Goal: Task Accomplishment & Management: Manage account settings

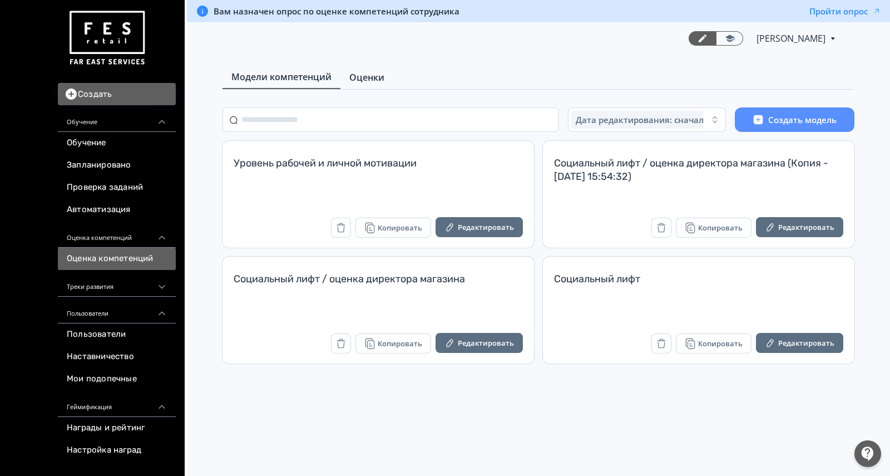
click at [364, 71] on span "Оценки" at bounding box center [366, 77] width 35 height 13
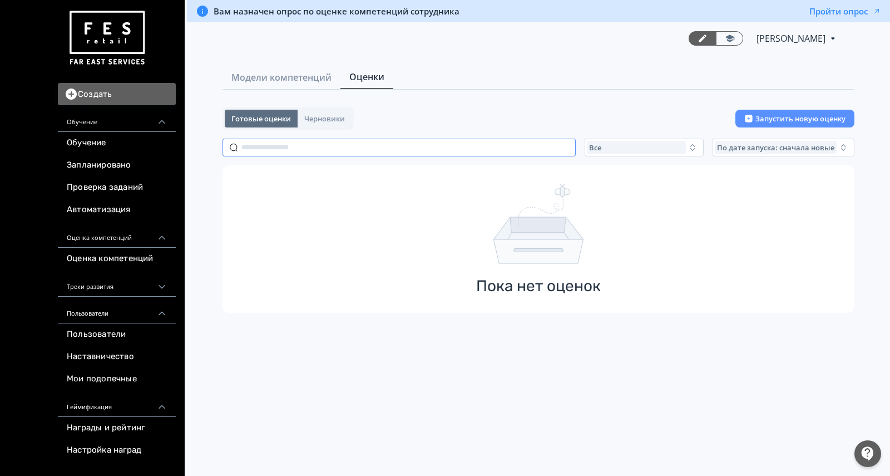
click at [345, 147] on input "text" at bounding box center [399, 148] width 353 height 18
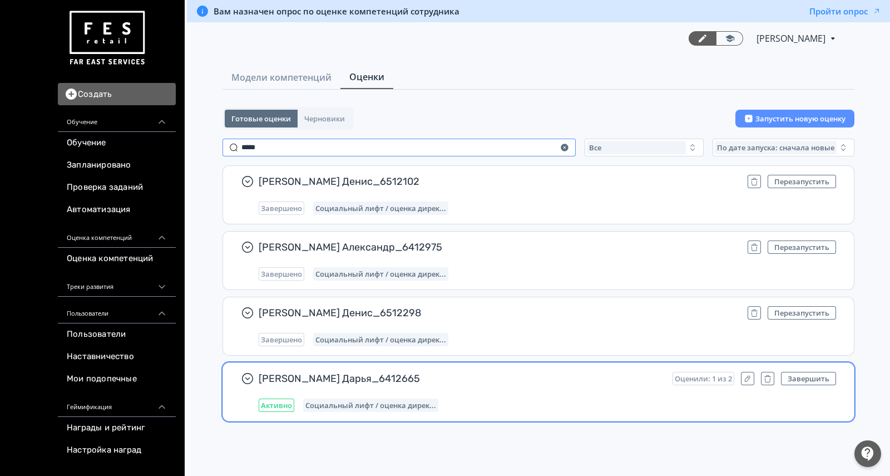
type input "*****"
click at [566, 387] on div "[PERSON_NAME] Дарья_6412665 Оценили: 1 из 2 Завершить Активно Социальный лифт /…" at bounding box center [547, 392] width 577 height 40
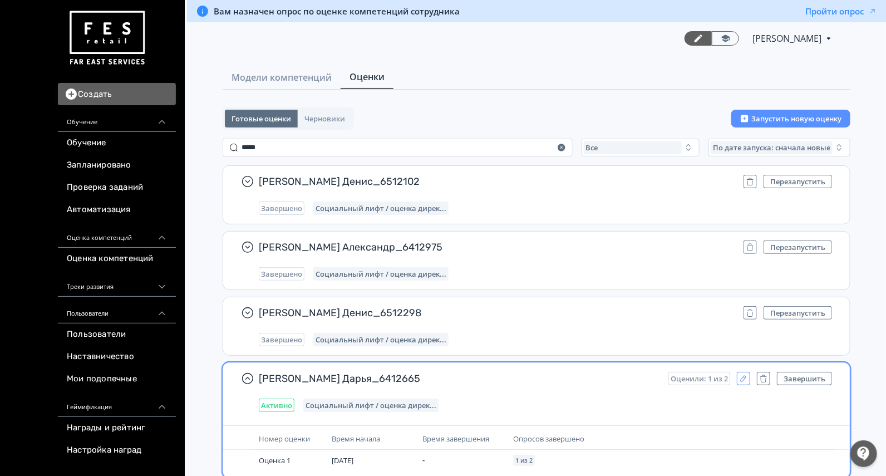
click at [746, 382] on button "button" at bounding box center [743, 378] width 13 height 13
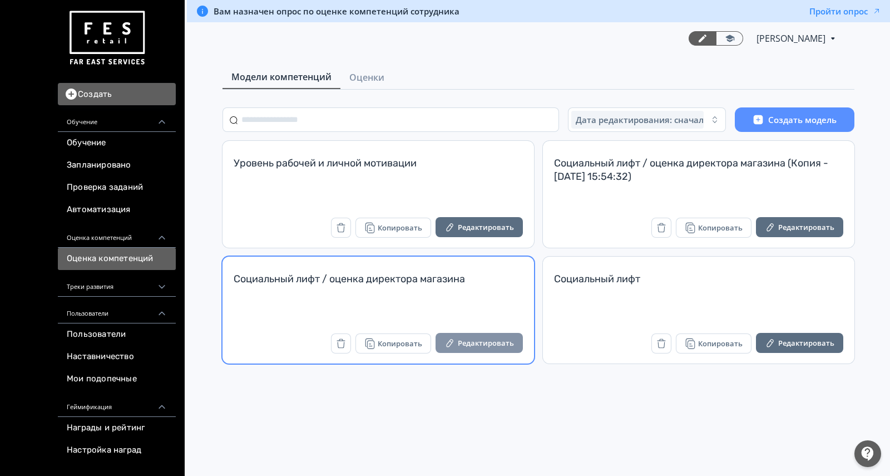
click at [471, 347] on button "Редактировать" at bounding box center [479, 343] width 87 height 20
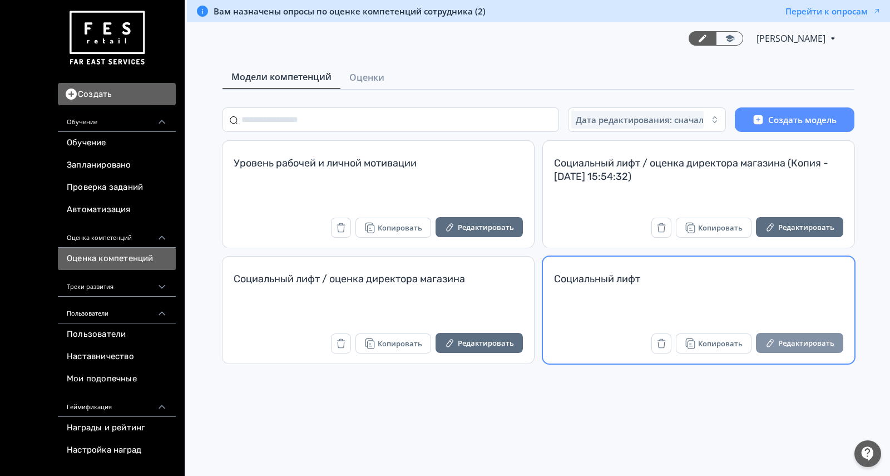
click at [791, 345] on button "Редактировать" at bounding box center [799, 343] width 87 height 20
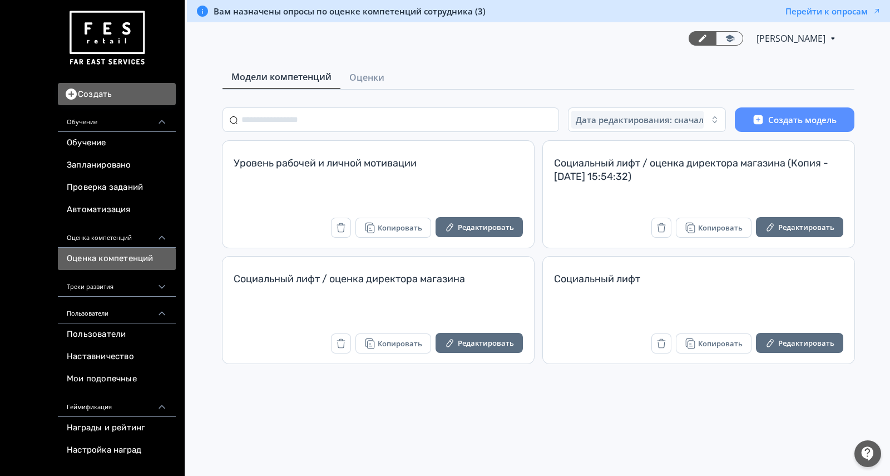
click at [868, 461] on div at bounding box center [867, 453] width 27 height 27
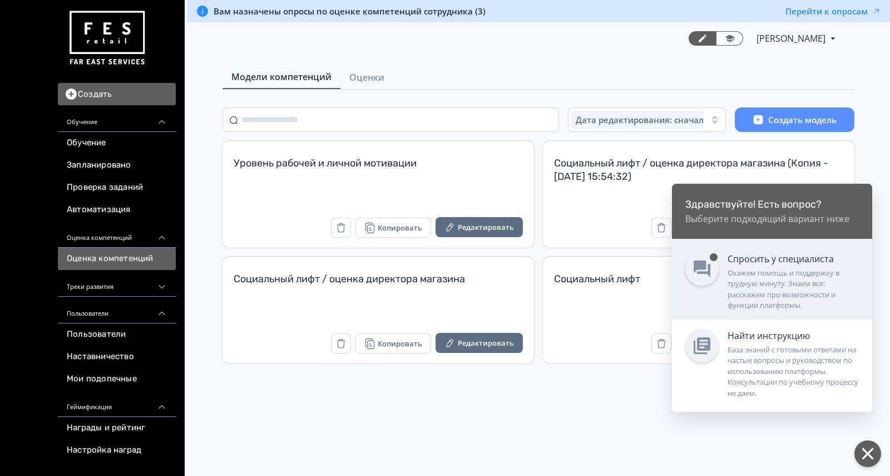
click at [764, 289] on div "Окажем помощь и поддержку в трудную минуту. Знаем все: расскажем про возможност…" at bounding box center [793, 289] width 131 height 43
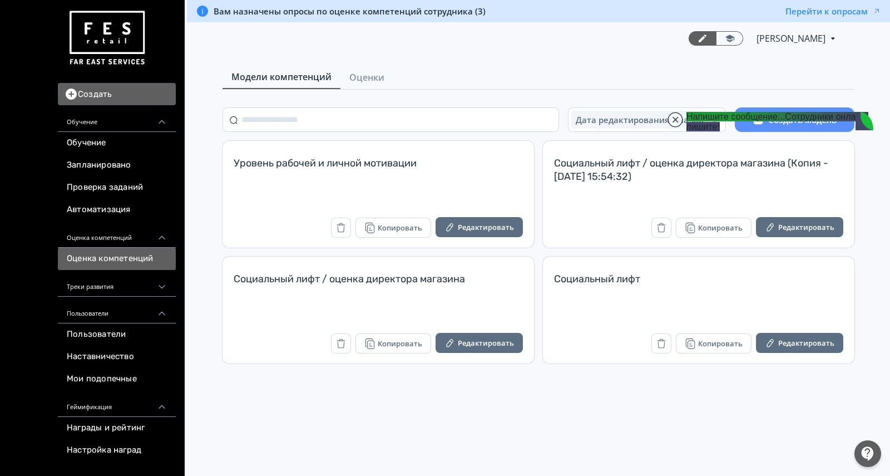
type textarea "**********"
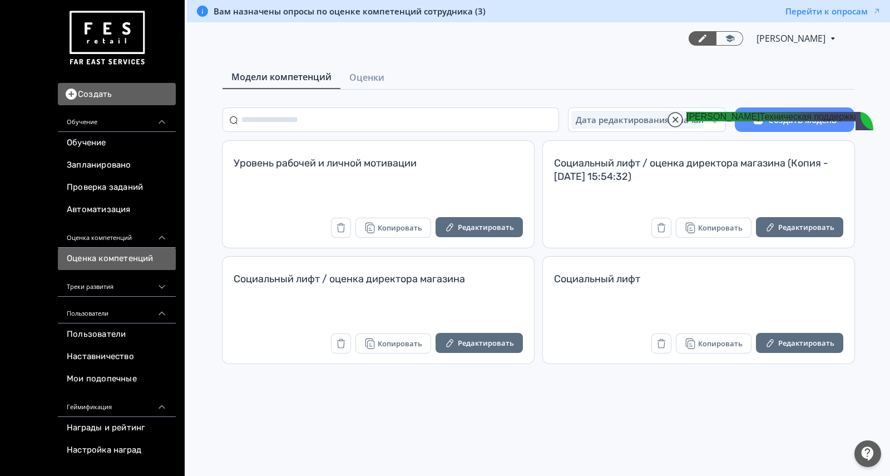
type input "**********"
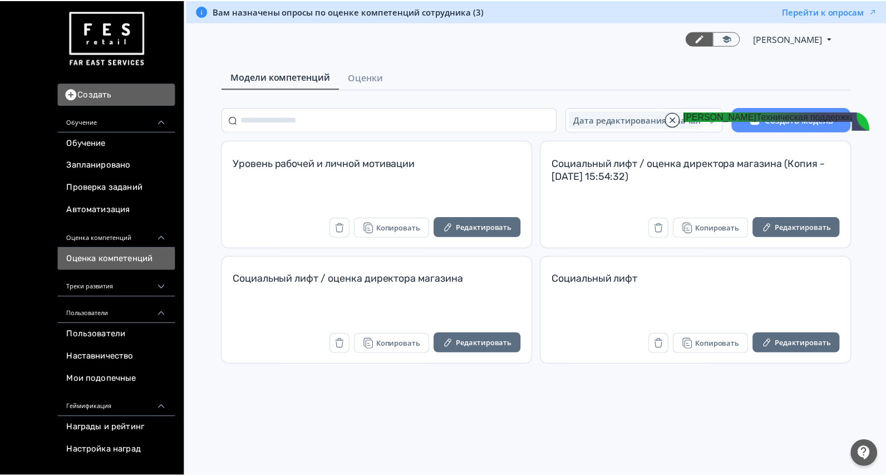
scroll to position [33772, 0]
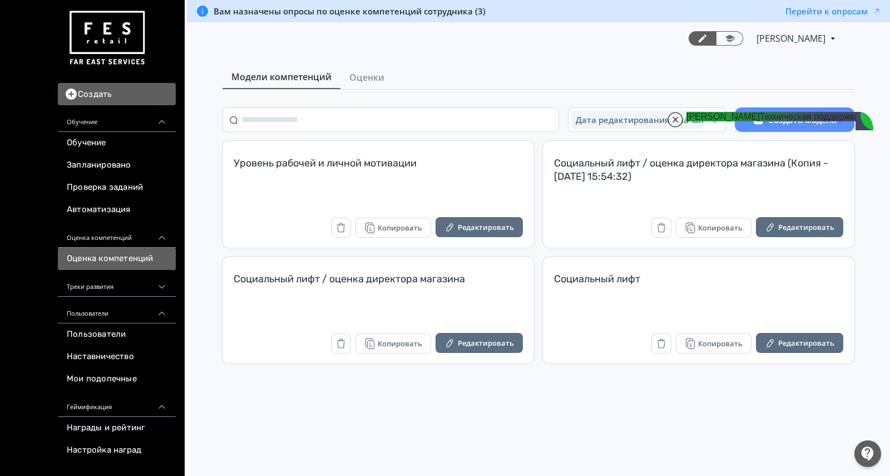
click at [476, 431] on div "Вам назначены опросы по оценке компетенций сотрудника (3) Перейти к опросам Све…" at bounding box center [538, 238] width 703 height 476
click at [373, 72] on span "Оценки" at bounding box center [366, 77] width 35 height 13
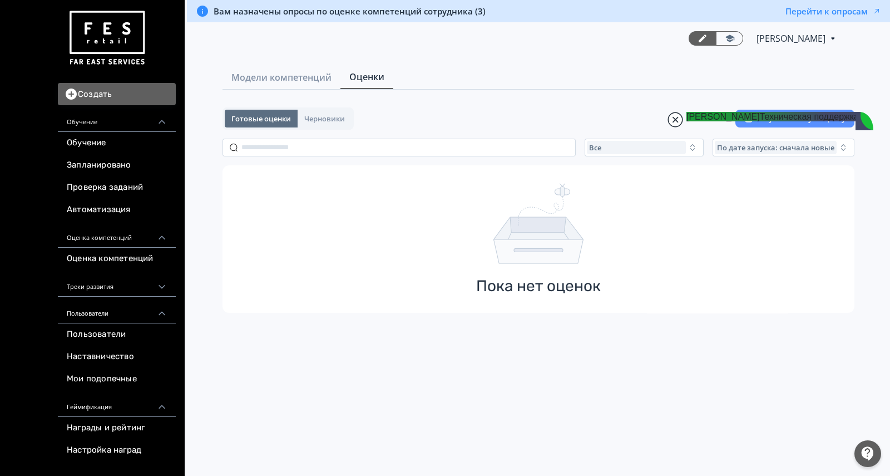
click at [679, 118] on jdiv at bounding box center [676, 120] width 16 height 16
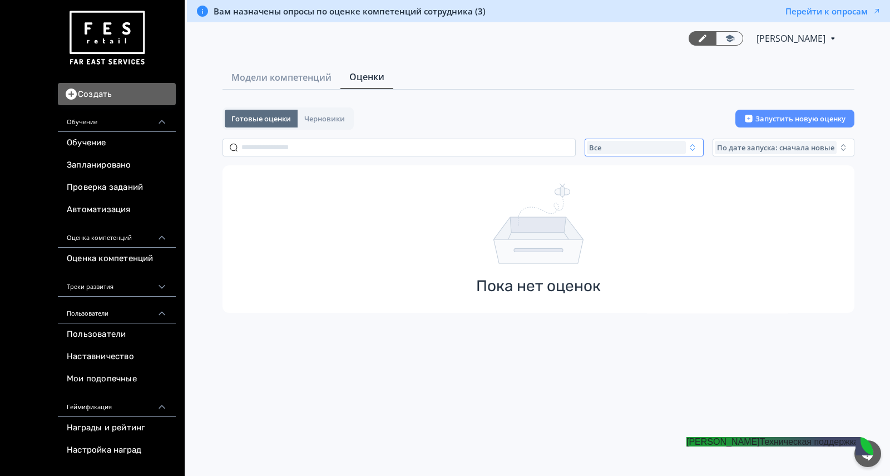
click at [645, 145] on div "Все" at bounding box center [636, 147] width 99 height 13
click at [640, 184] on button "Активные" at bounding box center [696, 193] width 195 height 20
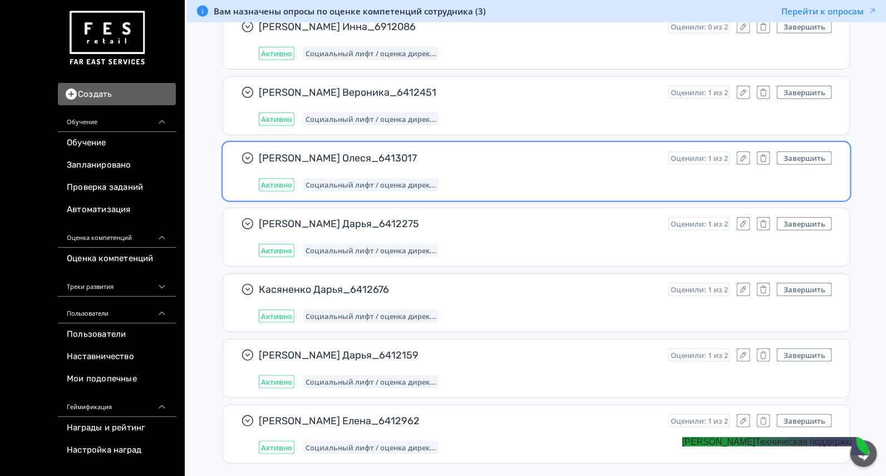
scroll to position [662, 0]
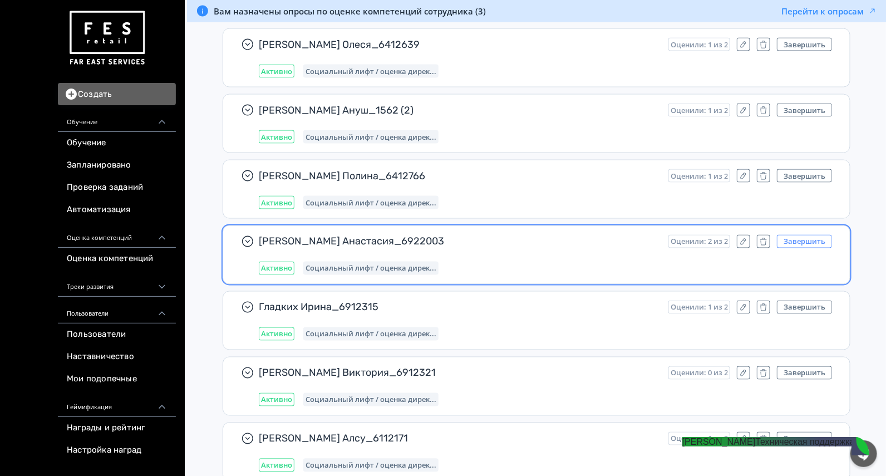
click at [808, 235] on button "Завершить" at bounding box center [804, 241] width 55 height 13
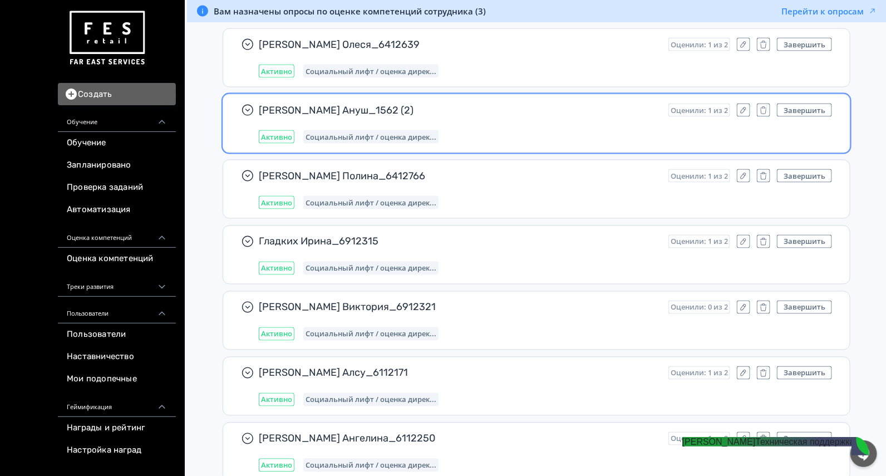
scroll to position [3410, 0]
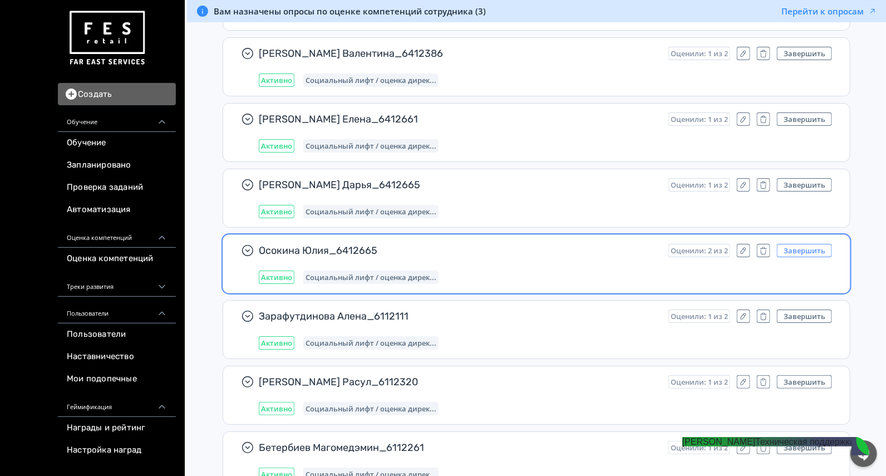
click at [811, 244] on button "Завершить" at bounding box center [804, 250] width 55 height 13
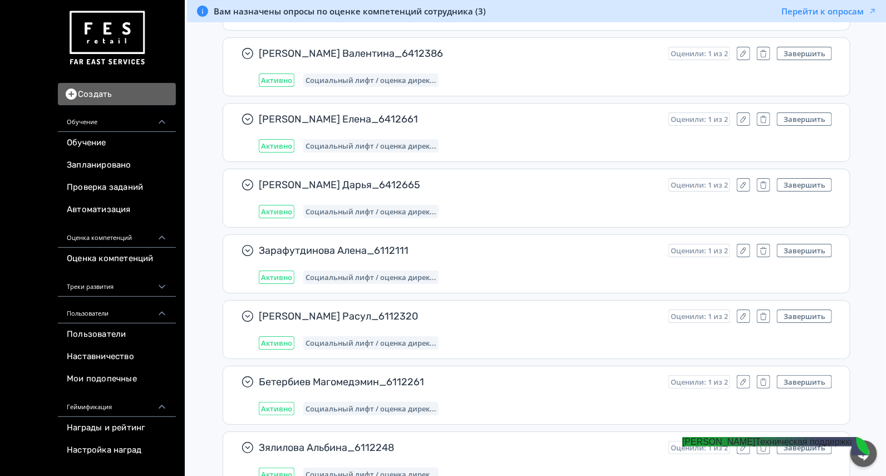
click at [780, 446] on jdiv "Михаил Техническая поддержка" at bounding box center [768, 441] width 172 height 9
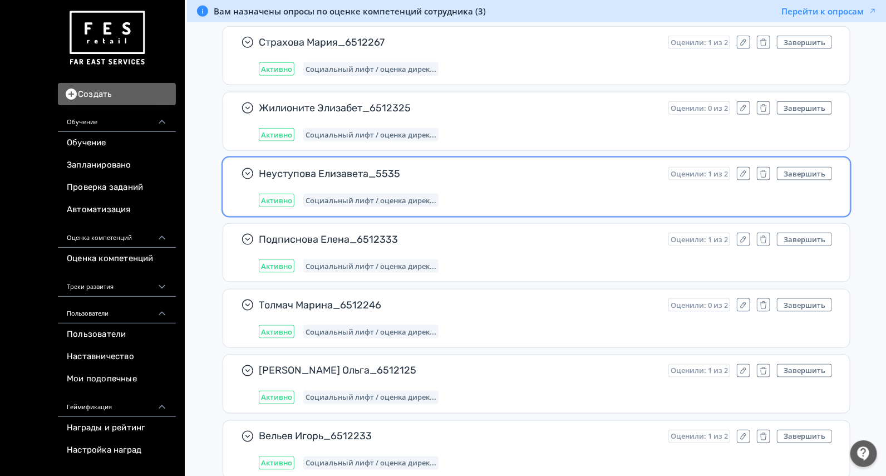
scroll to position [4313, 0]
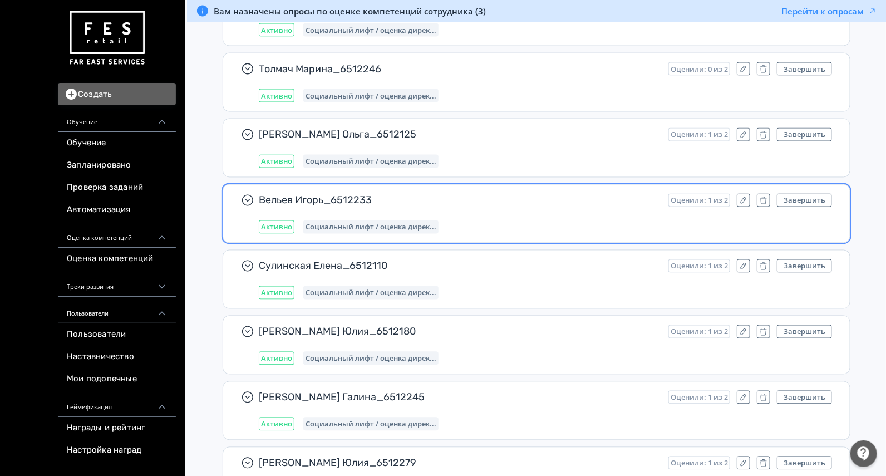
click at [516, 195] on div "Вельев Игорь_6512233 Оценили: 1 из 2 Завершить Активно Социальный лифт / оценка…" at bounding box center [545, 214] width 573 height 40
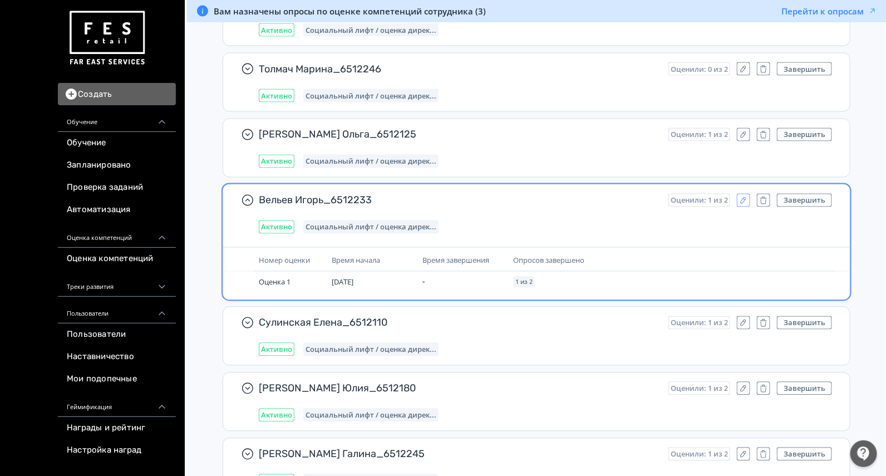
click at [748, 196] on icon "button" at bounding box center [743, 200] width 9 height 9
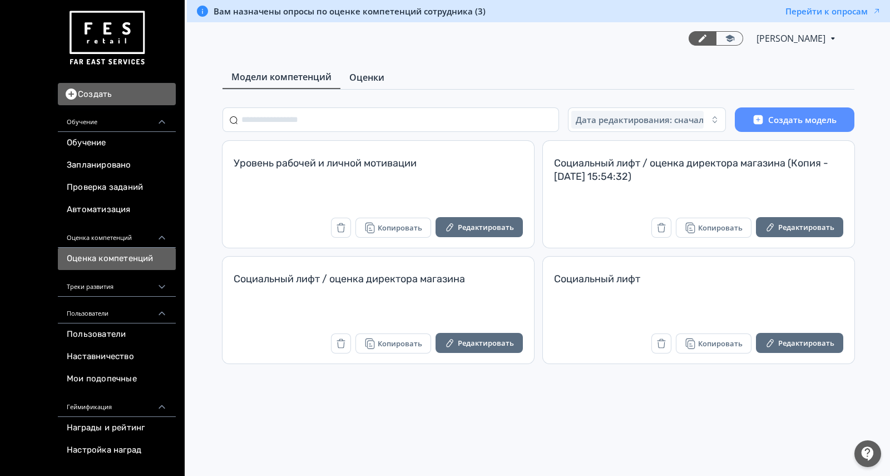
click at [369, 75] on span "Оценки" at bounding box center [366, 77] width 35 height 13
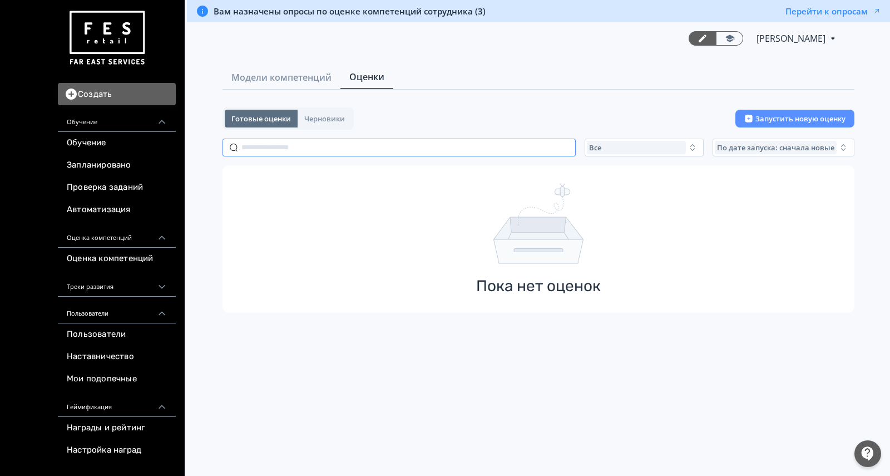
click at [353, 147] on input "text" at bounding box center [399, 148] width 353 height 18
type input "*"
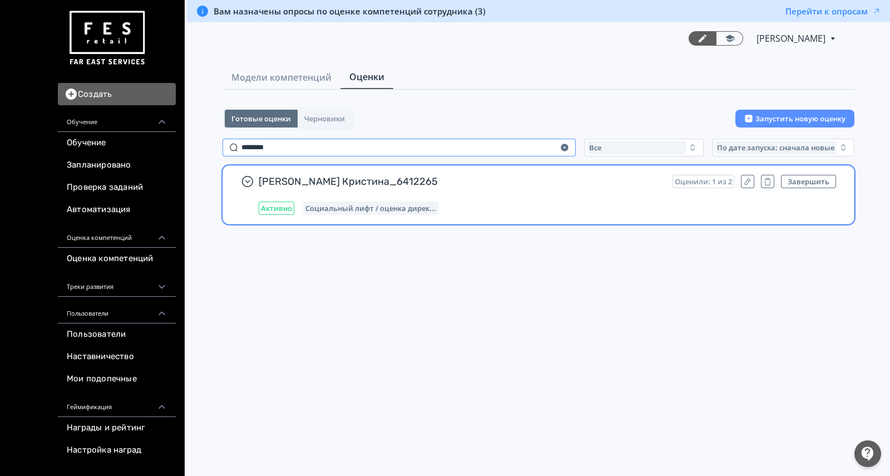
type input "********"
click at [542, 187] on div "Полозова Кристина_6412265 Оценили: 1 из 2 Завершить Активно Социальный лифт / о…" at bounding box center [547, 195] width 577 height 40
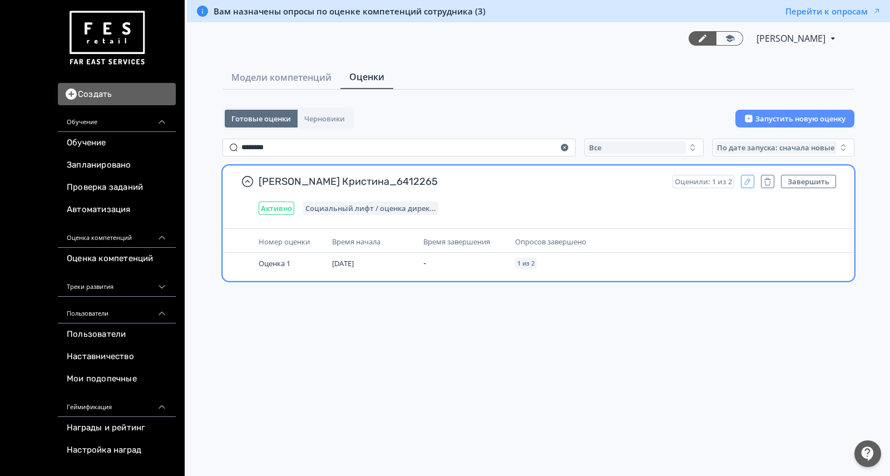
click at [749, 184] on icon "button" at bounding box center [747, 181] width 9 height 9
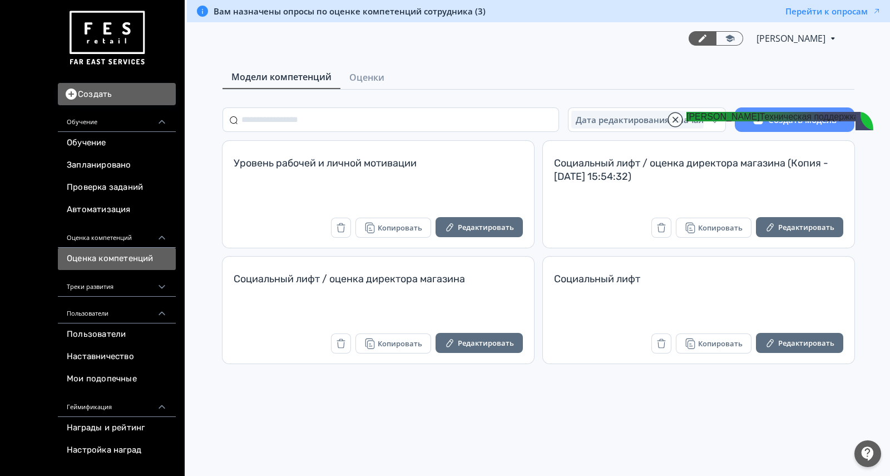
scroll to position [33793, 0]
click at [673, 118] on jdiv at bounding box center [676, 120] width 16 height 16
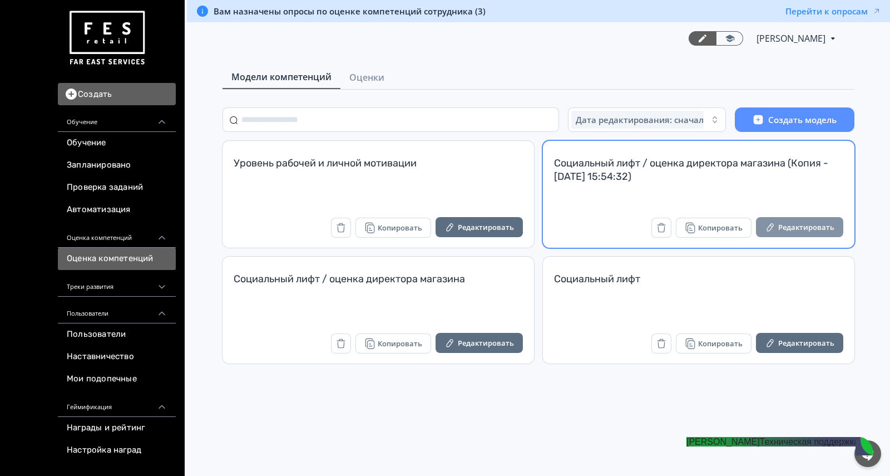
click at [798, 229] on button "Редактировать" at bounding box center [799, 227] width 87 height 20
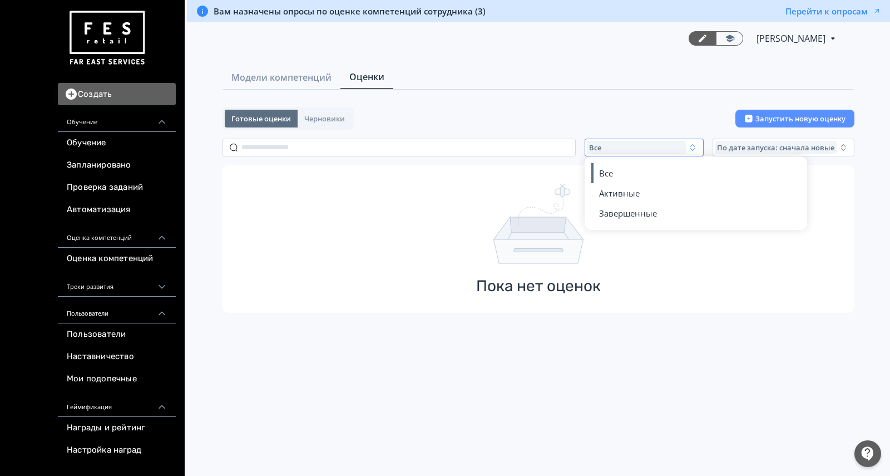
click at [605, 195] on span "Активные" at bounding box center [619, 192] width 41 height 11
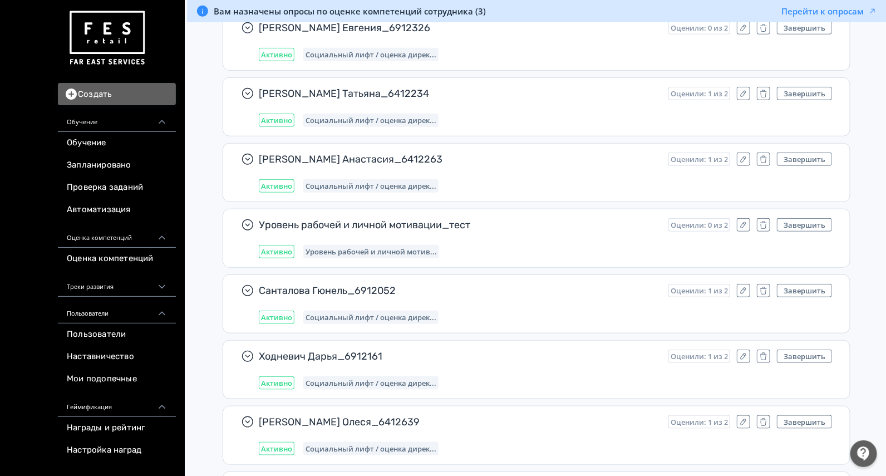
scroll to position [486, 0]
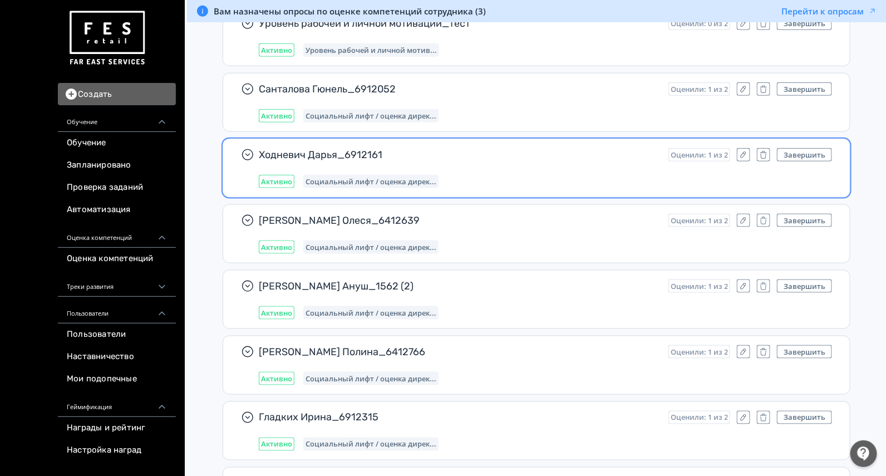
click at [509, 177] on div "Активно Социальный лифт / оценка дирек..." at bounding box center [545, 181] width 573 height 13
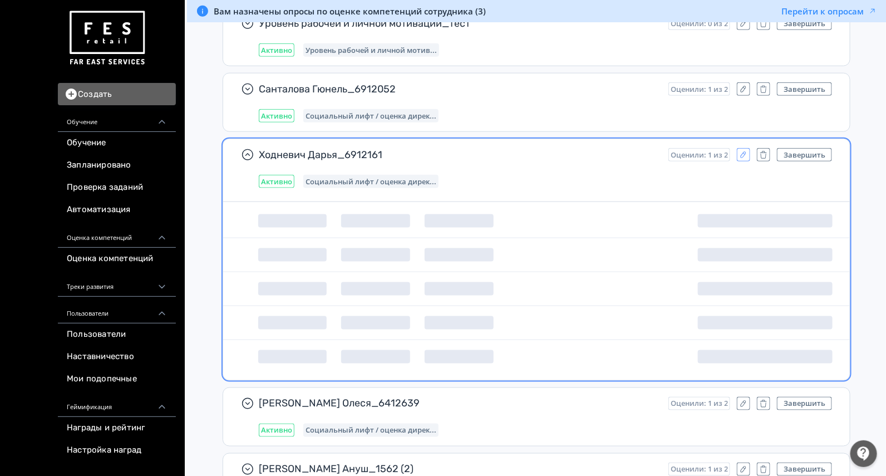
click at [744, 150] on icon "button" at bounding box center [743, 154] width 9 height 9
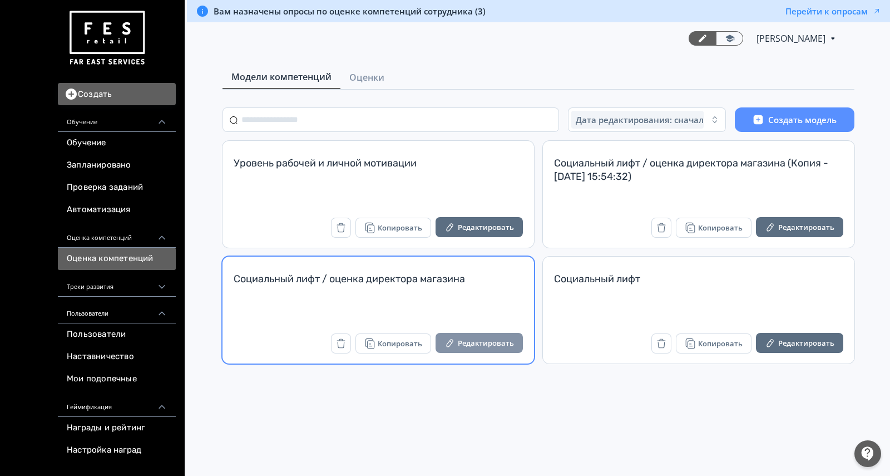
click at [473, 342] on button "Редактировать" at bounding box center [479, 343] width 87 height 20
click at [477, 345] on button "Редактировать" at bounding box center [479, 343] width 87 height 20
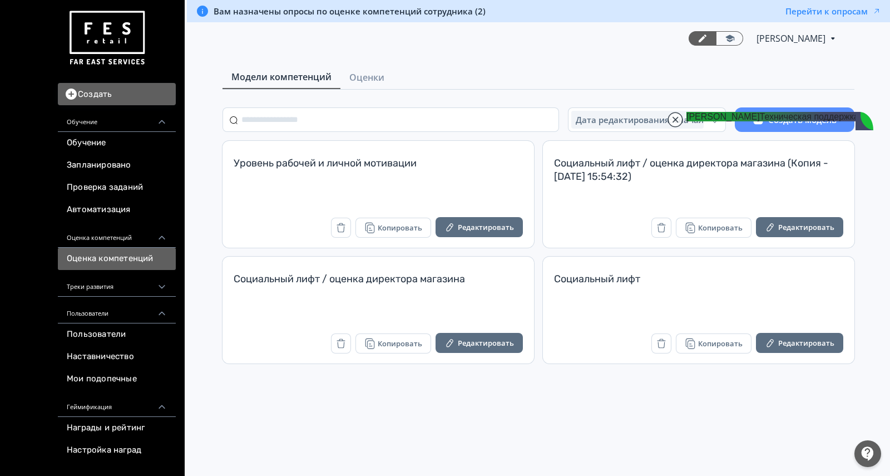
scroll to position [34993, 0]
click at [629, 71] on div "Модели компетенций Оценки" at bounding box center [539, 78] width 632 height 24
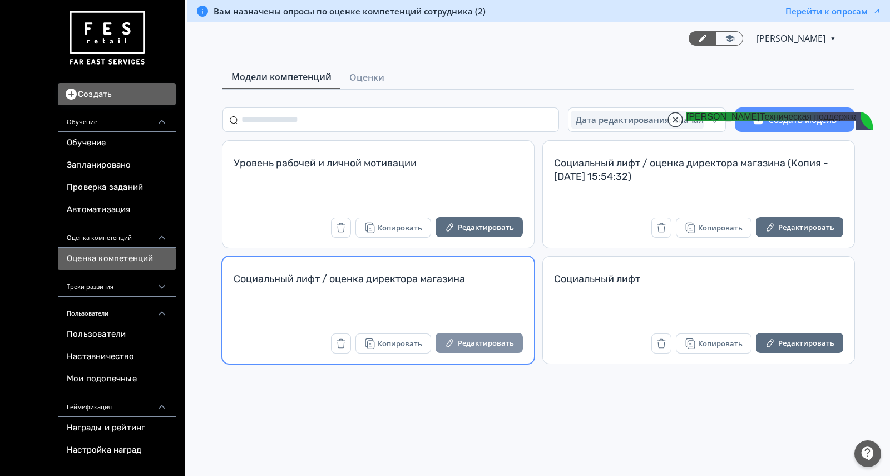
click at [496, 334] on button "Редактировать" at bounding box center [479, 343] width 87 height 20
click at [510, 344] on button "Редактировать" at bounding box center [479, 343] width 87 height 20
click at [477, 344] on button "Редактировать" at bounding box center [479, 343] width 87 height 20
click at [467, 344] on button "Редактировать" at bounding box center [479, 343] width 87 height 20
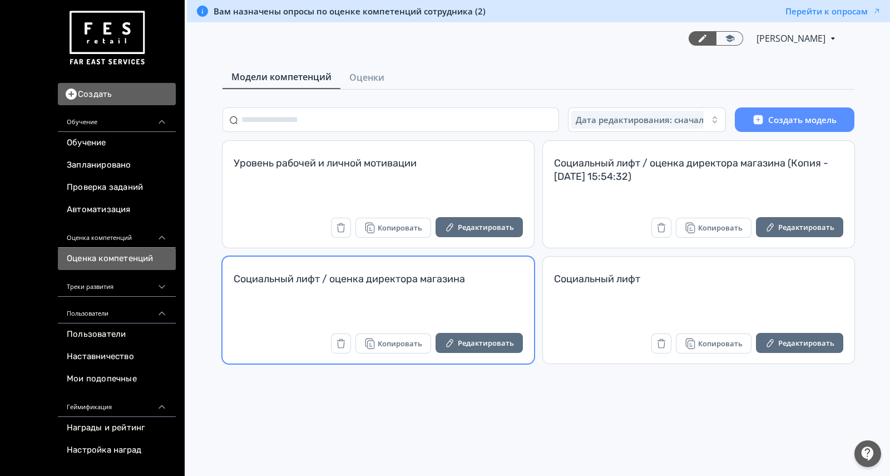
click at [463, 352] on link "Редактировать" at bounding box center [479, 344] width 87 height 22
drag, startPoint x: 226, startPoint y: 281, endPoint x: 472, endPoint y: 283, distance: 246.4
click at [472, 283] on div "Социальный лифт / оценка директора магазина Копировать Редактировать" at bounding box center [379, 309] width 312 height 107
copy div "Социальный лифт / оценка директора магазина"
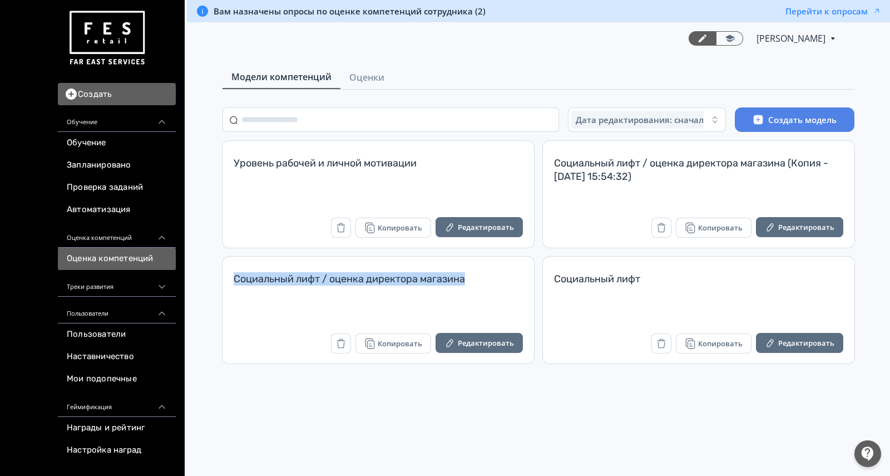
click at [780, 121] on button "Создать модель" at bounding box center [795, 119] width 120 height 24
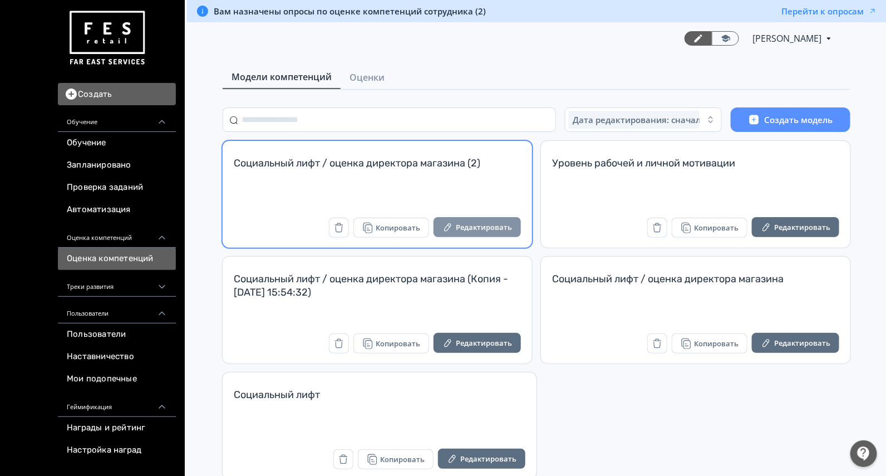
click at [488, 228] on button "Редактировать" at bounding box center [476, 227] width 87 height 20
click at [471, 220] on button "Редактировать" at bounding box center [476, 227] width 87 height 20
click at [457, 226] on button "Редактировать" at bounding box center [476, 227] width 87 height 20
click at [457, 228] on button "Редактировать" at bounding box center [476, 227] width 87 height 20
click at [467, 223] on button "Редактировать" at bounding box center [476, 227] width 87 height 20
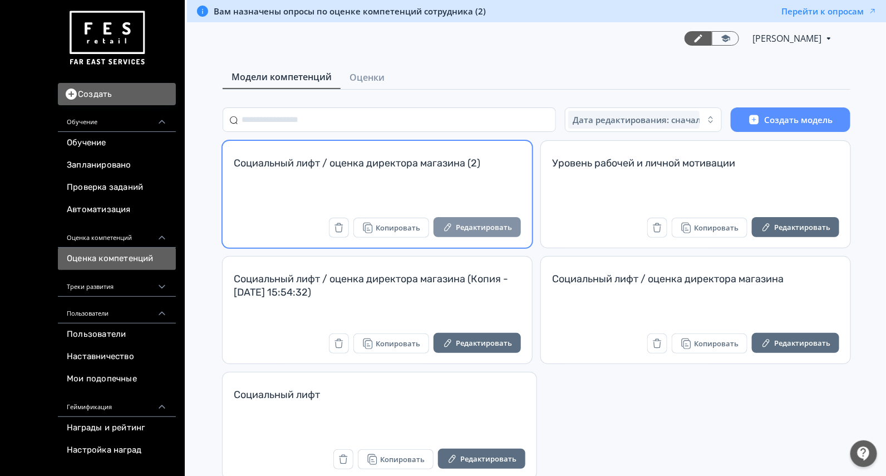
click at [467, 227] on button "Редактировать" at bounding box center [476, 227] width 87 height 20
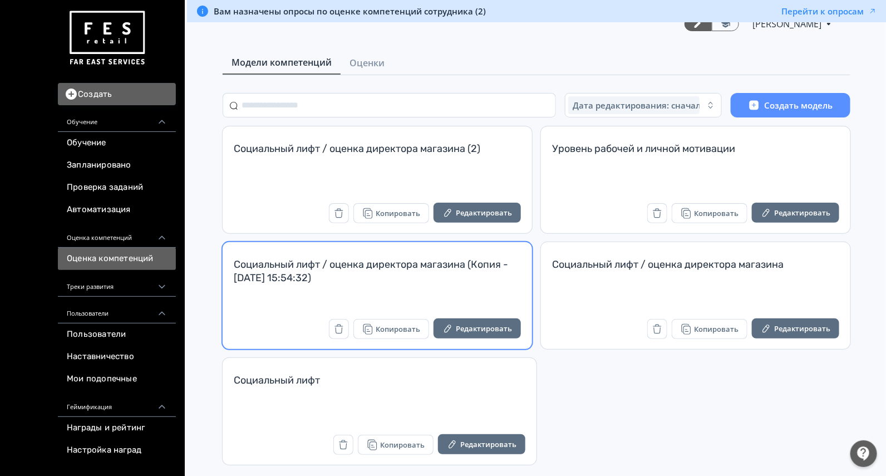
scroll to position [23, 0]
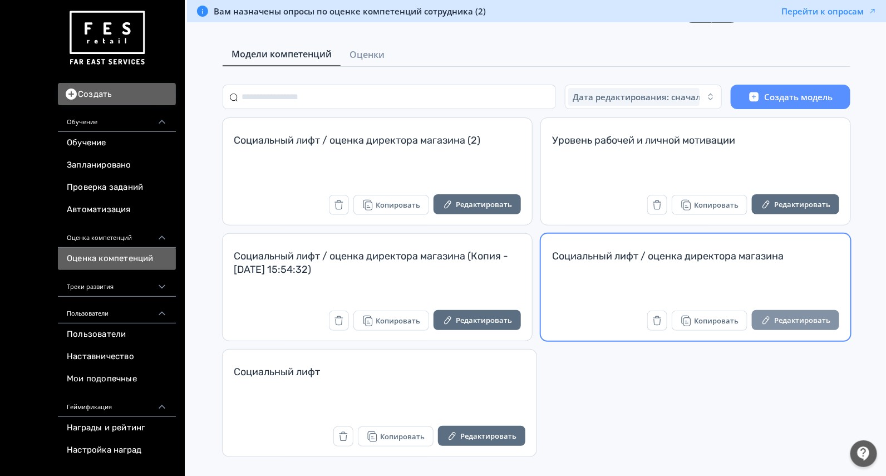
click at [783, 319] on button "Редактировать" at bounding box center [795, 320] width 87 height 20
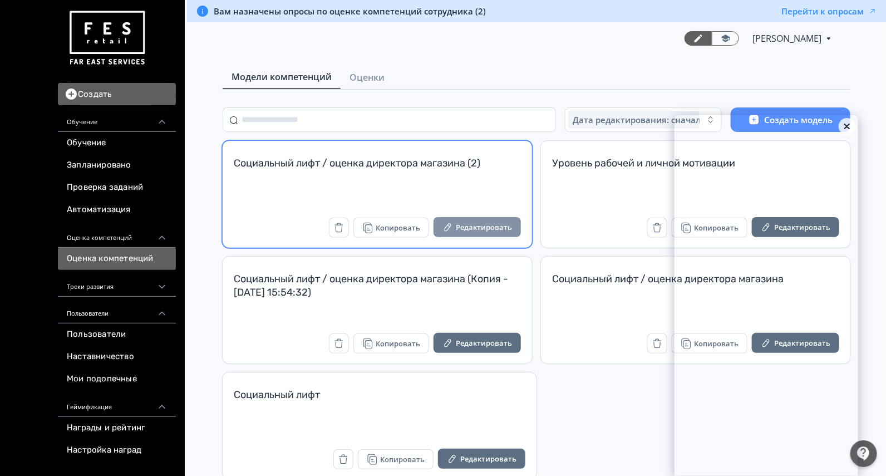
click at [489, 219] on button "Редактировать" at bounding box center [476, 227] width 87 height 20
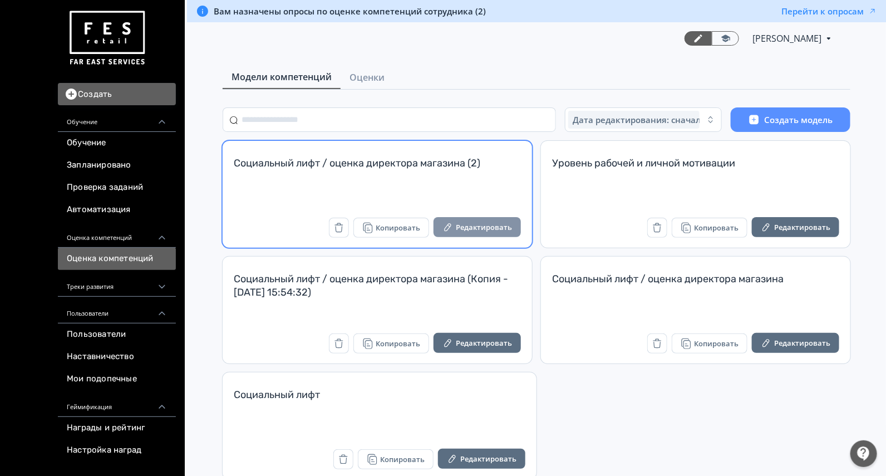
click at [498, 229] on button "Редактировать" at bounding box center [476, 227] width 87 height 20
click at [451, 221] on icon "button" at bounding box center [447, 226] width 11 height 11
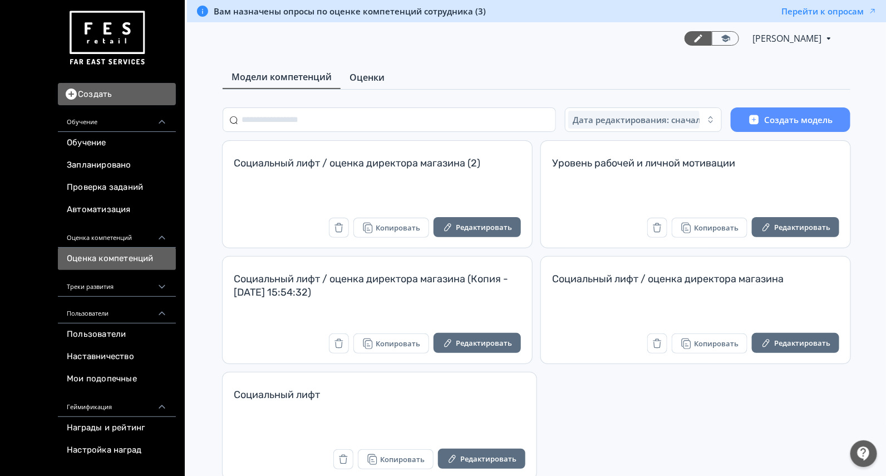
click at [374, 73] on span "Оценки" at bounding box center [366, 77] width 35 height 13
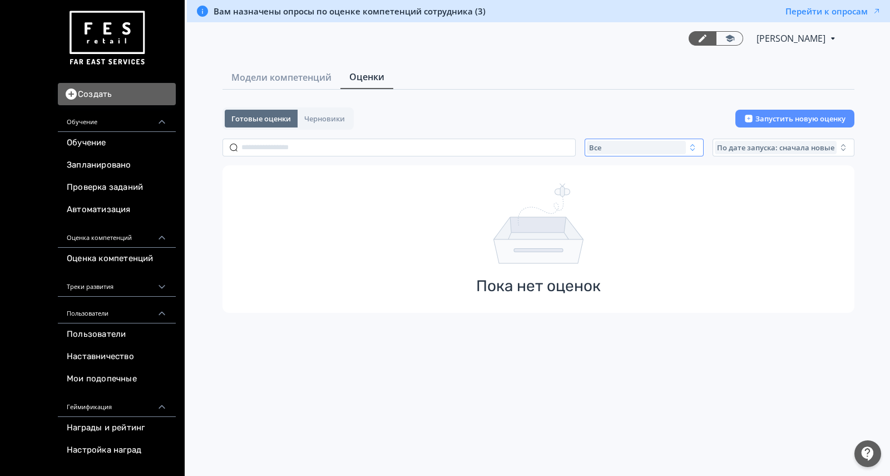
click at [615, 144] on div "Все" at bounding box center [636, 147] width 99 height 13
click at [615, 187] on span "Активные" at bounding box center [619, 192] width 41 height 11
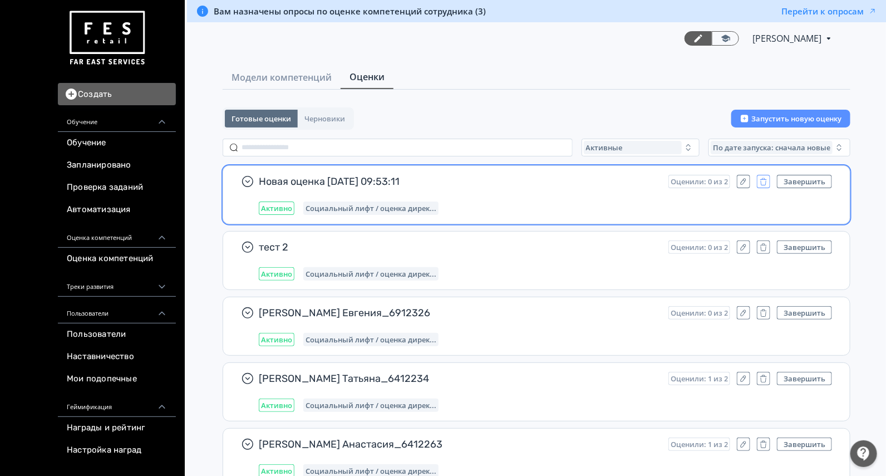
click at [765, 184] on icon "button" at bounding box center [763, 182] width 6 height 5
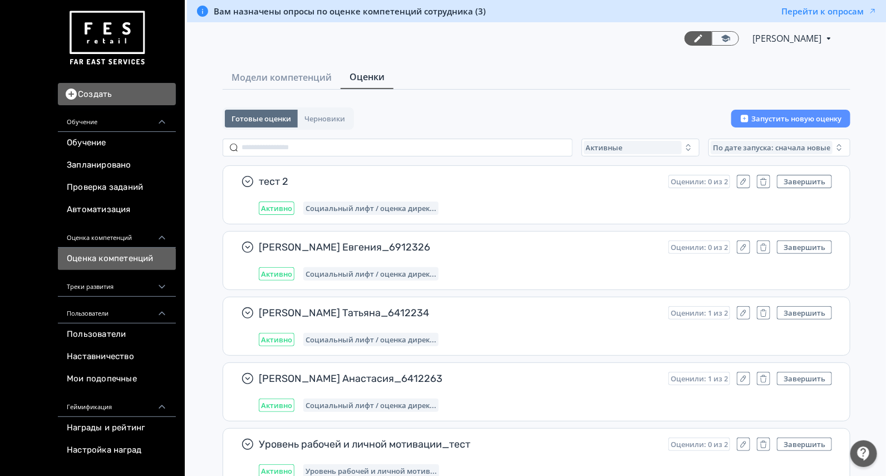
click at [98, 252] on link "Оценка компетенций" at bounding box center [117, 259] width 118 height 22
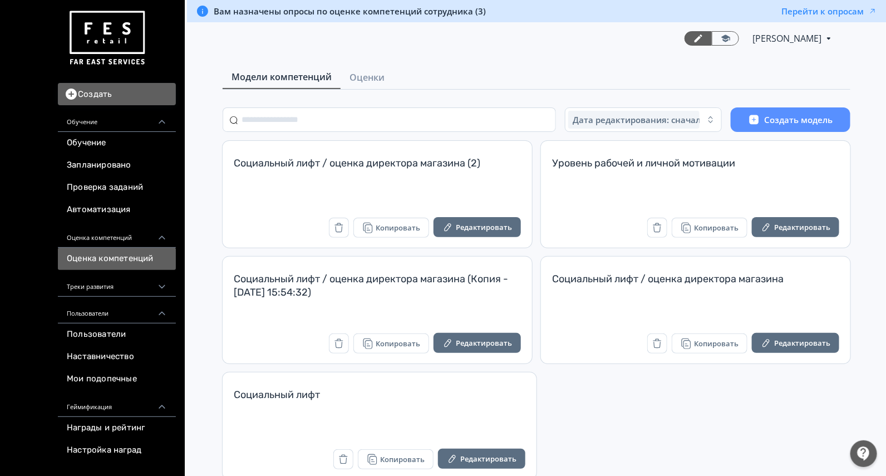
click at [869, 456] on div at bounding box center [863, 453] width 27 height 27
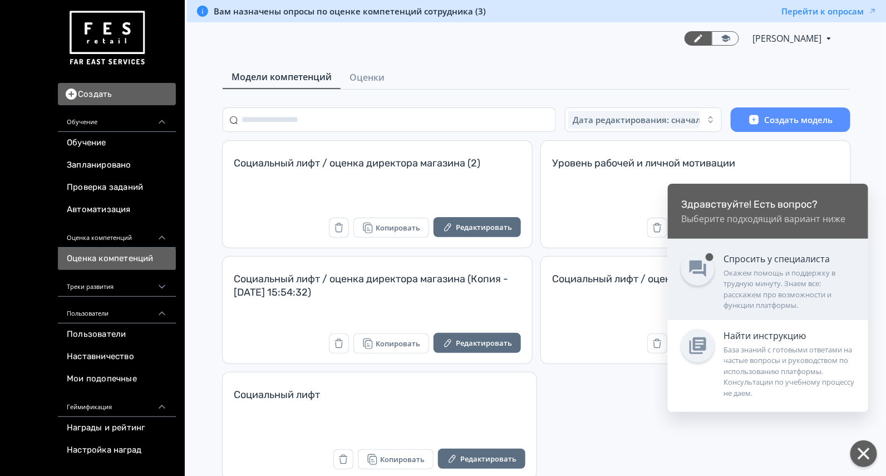
click at [807, 273] on div "Окажем помощь и поддержку в трудную минуту. Знаем все: расскажем про возможност…" at bounding box center [788, 289] width 131 height 43
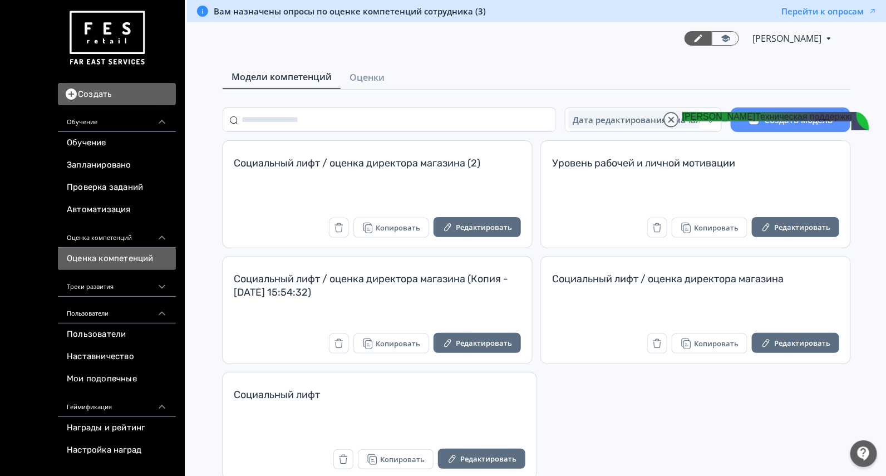
scroll to position [35809, 0]
drag, startPoint x: 769, startPoint y: 345, endPoint x: 808, endPoint y: 381, distance: 53.1
type textarea "********"
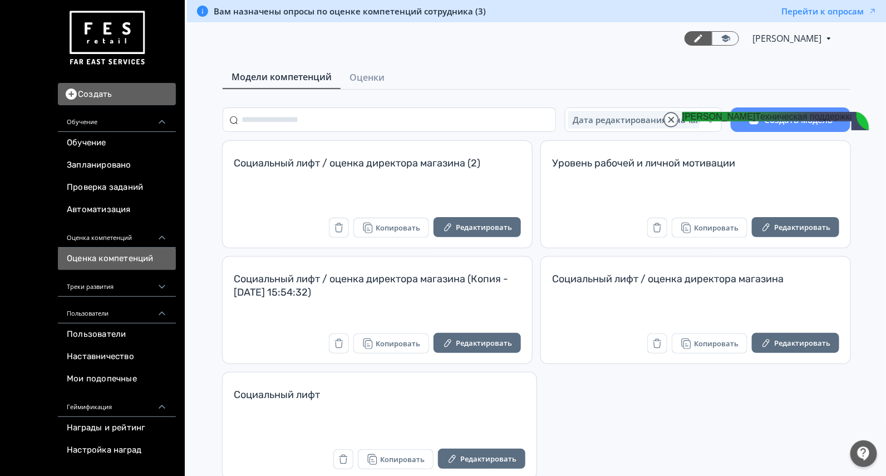
scroll to position [35844, 0]
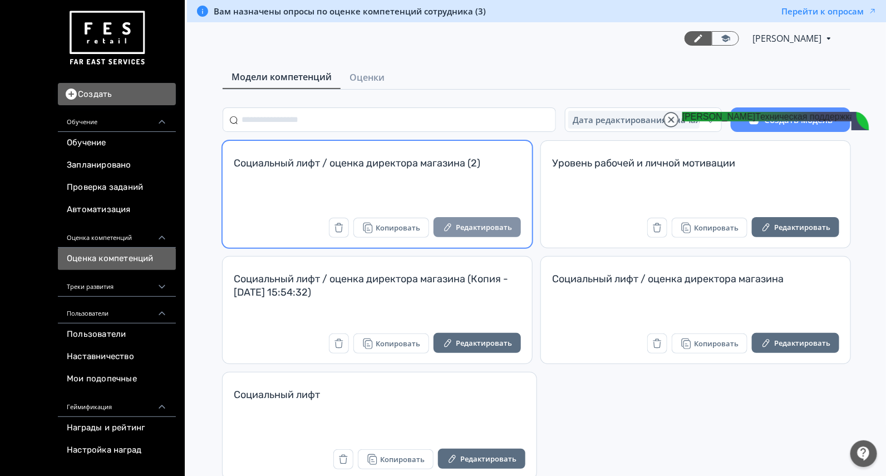
click at [463, 231] on button "Редактировать" at bounding box center [476, 227] width 87 height 20
click at [486, 219] on button "Редактировать" at bounding box center [476, 227] width 87 height 20
click at [474, 224] on button "Редактировать" at bounding box center [476, 227] width 87 height 20
click at [462, 225] on button "Редактировать" at bounding box center [476, 227] width 87 height 20
